Goal: Task Accomplishment & Management: Manage account settings

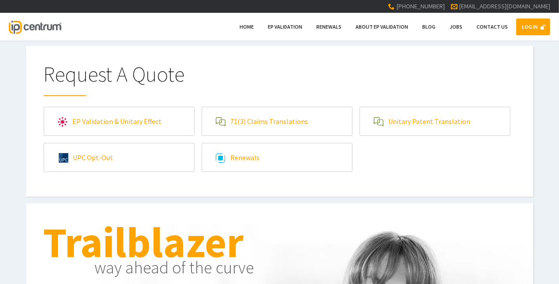
type input"] "[EMAIL_ADDRESS][DOMAIN_NAME]"
click at [531, 26] on link "LOG IN" at bounding box center [534, 27] width 34 height 17
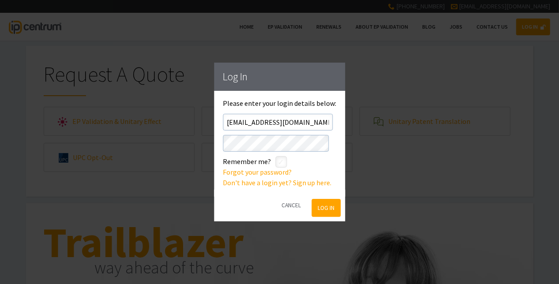
click at [317, 203] on button "Log In" at bounding box center [326, 208] width 29 height 18
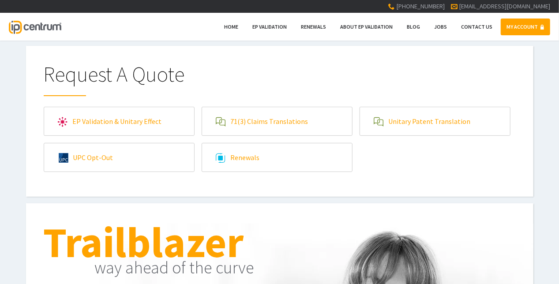
click at [509, 26] on link "MY ACCOUNT" at bounding box center [525, 27] width 49 height 17
